Goal: Task Accomplishment & Management: Manage account settings

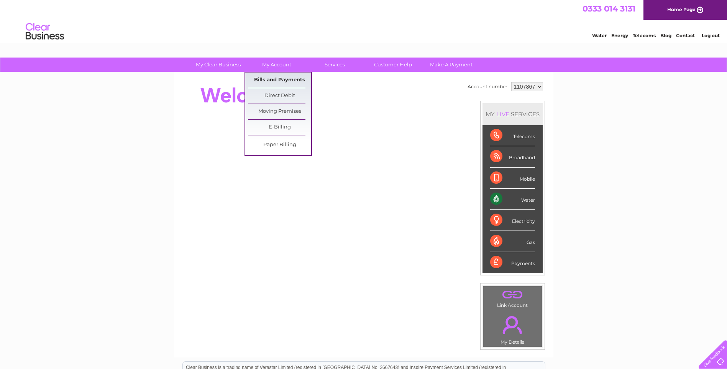
click at [281, 79] on link "Bills and Payments" at bounding box center [279, 79] width 63 height 15
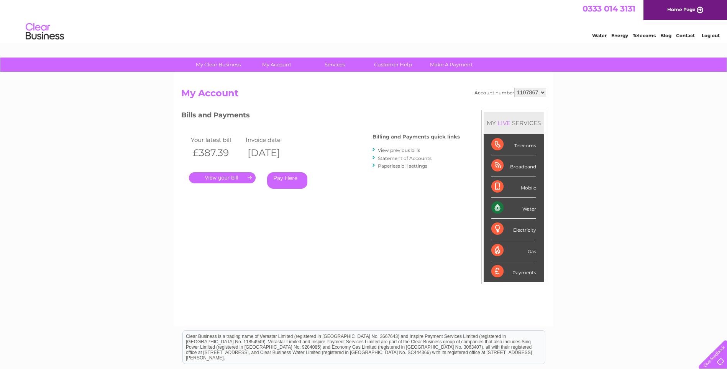
click at [228, 180] on link "." at bounding box center [222, 177] width 67 height 11
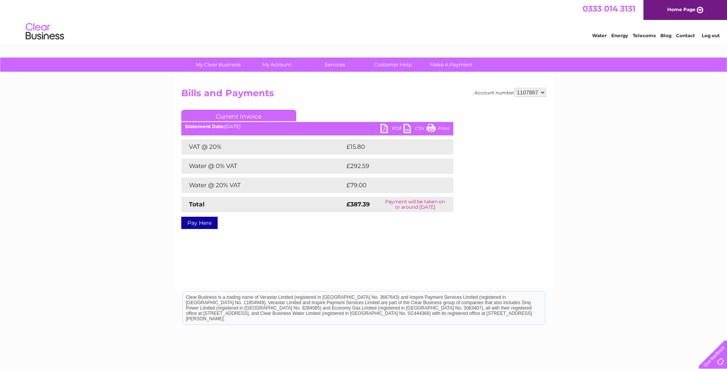
click at [394, 129] on link "PDF" at bounding box center [392, 129] width 23 height 11
